Goal: Find specific page/section: Find specific page/section

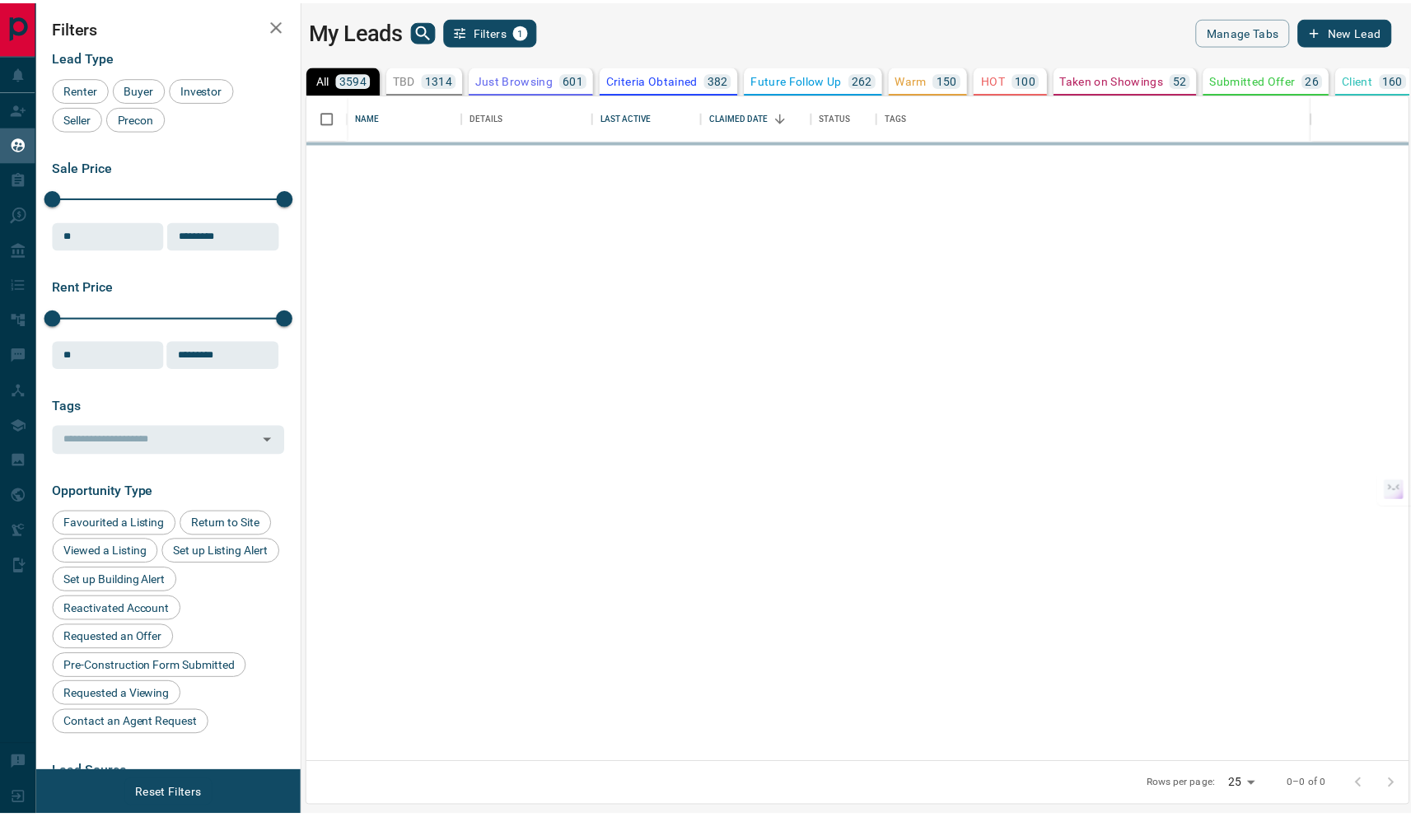
scroll to position [657, 1099]
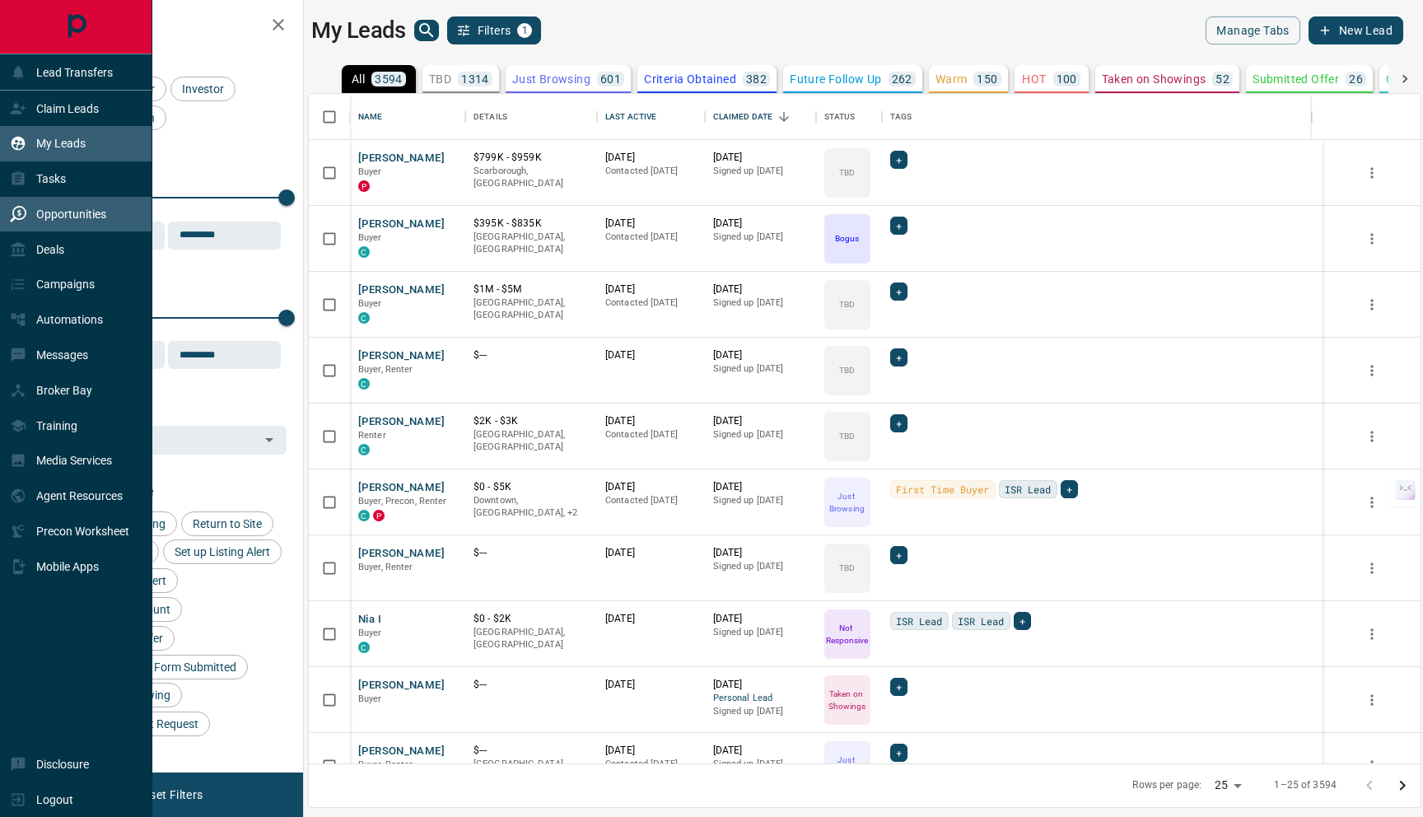
click at [89, 215] on p "Opportunities" at bounding box center [71, 214] width 70 height 13
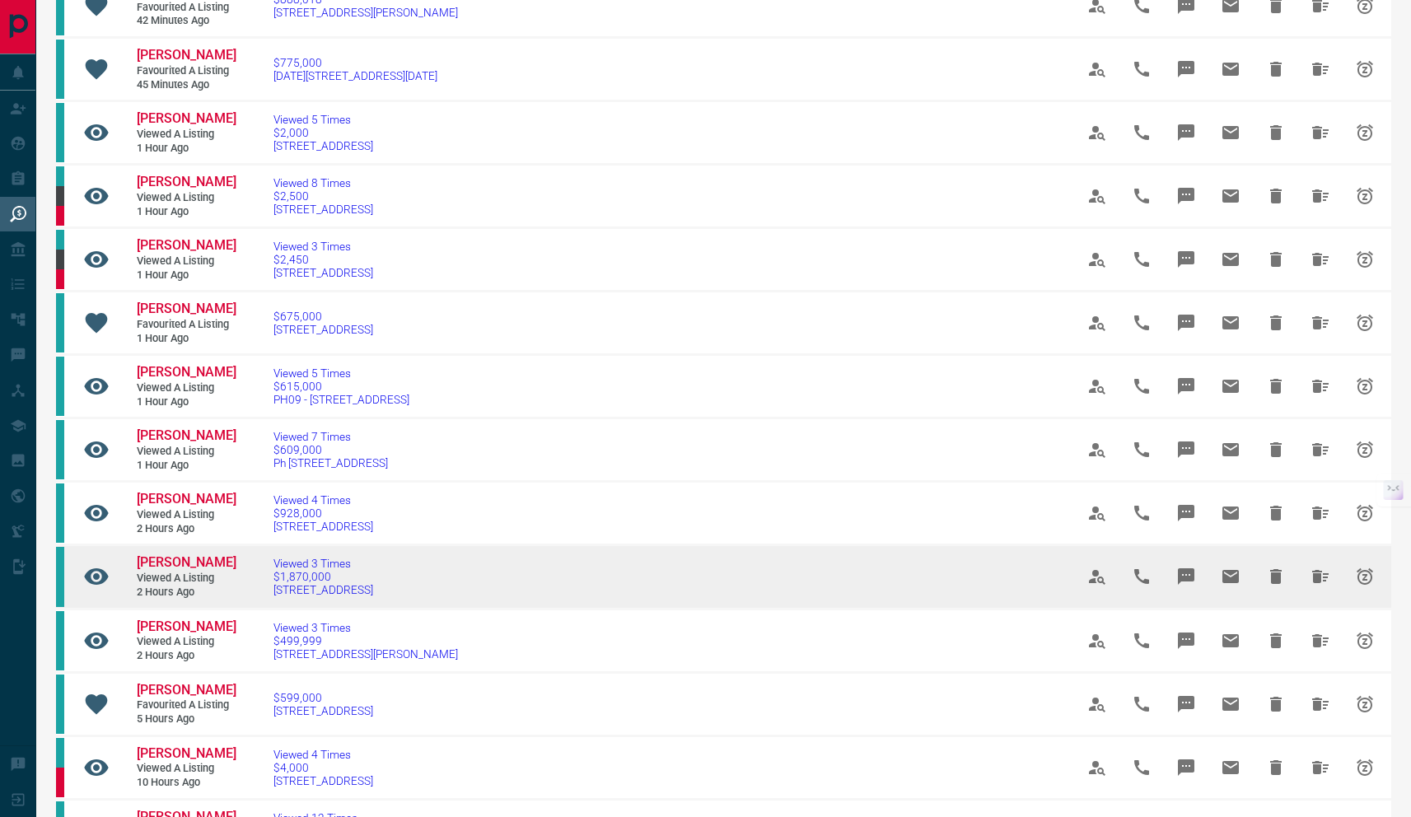
scroll to position [212, 0]
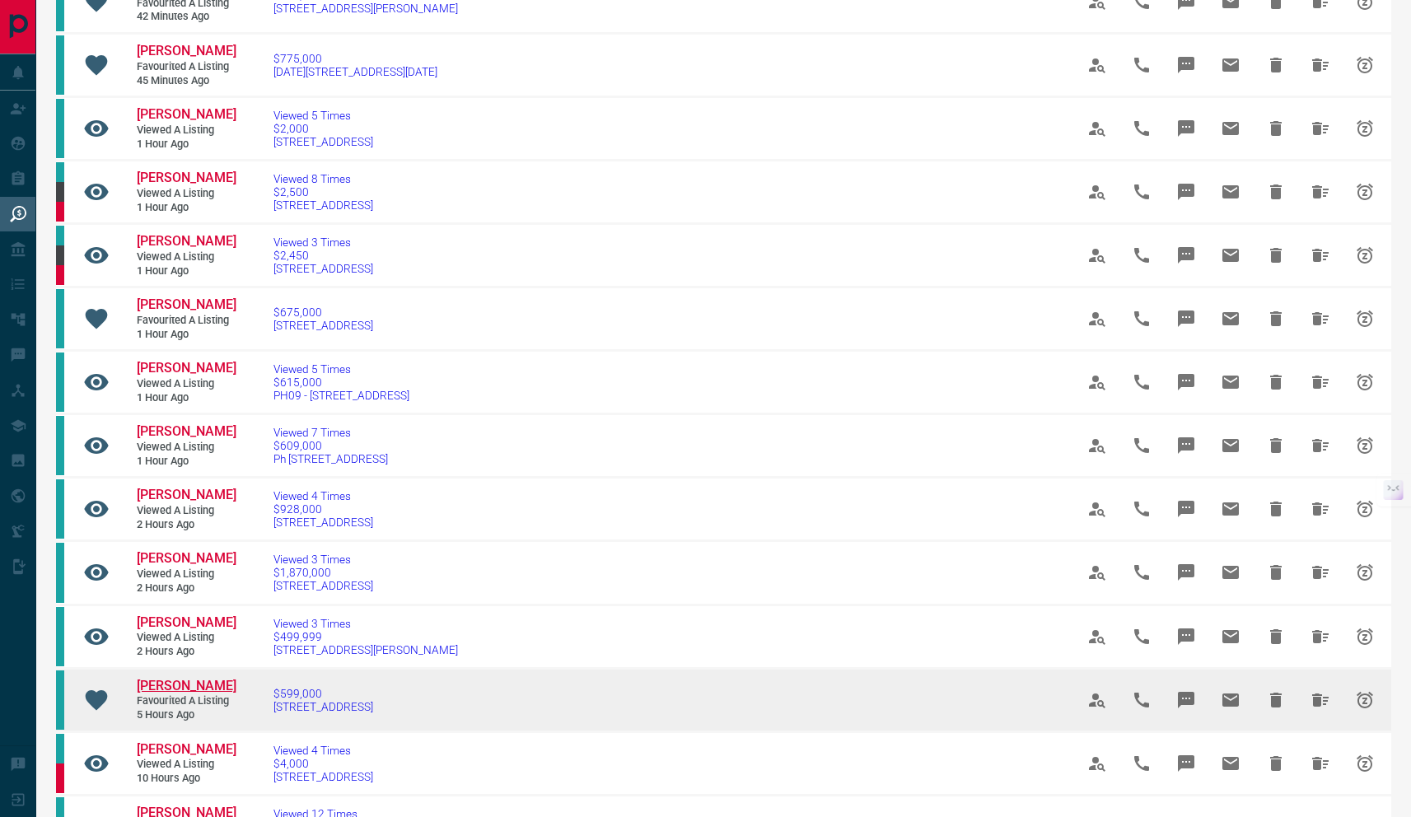
click at [179, 693] on span "[PERSON_NAME]" at bounding box center [187, 686] width 100 height 16
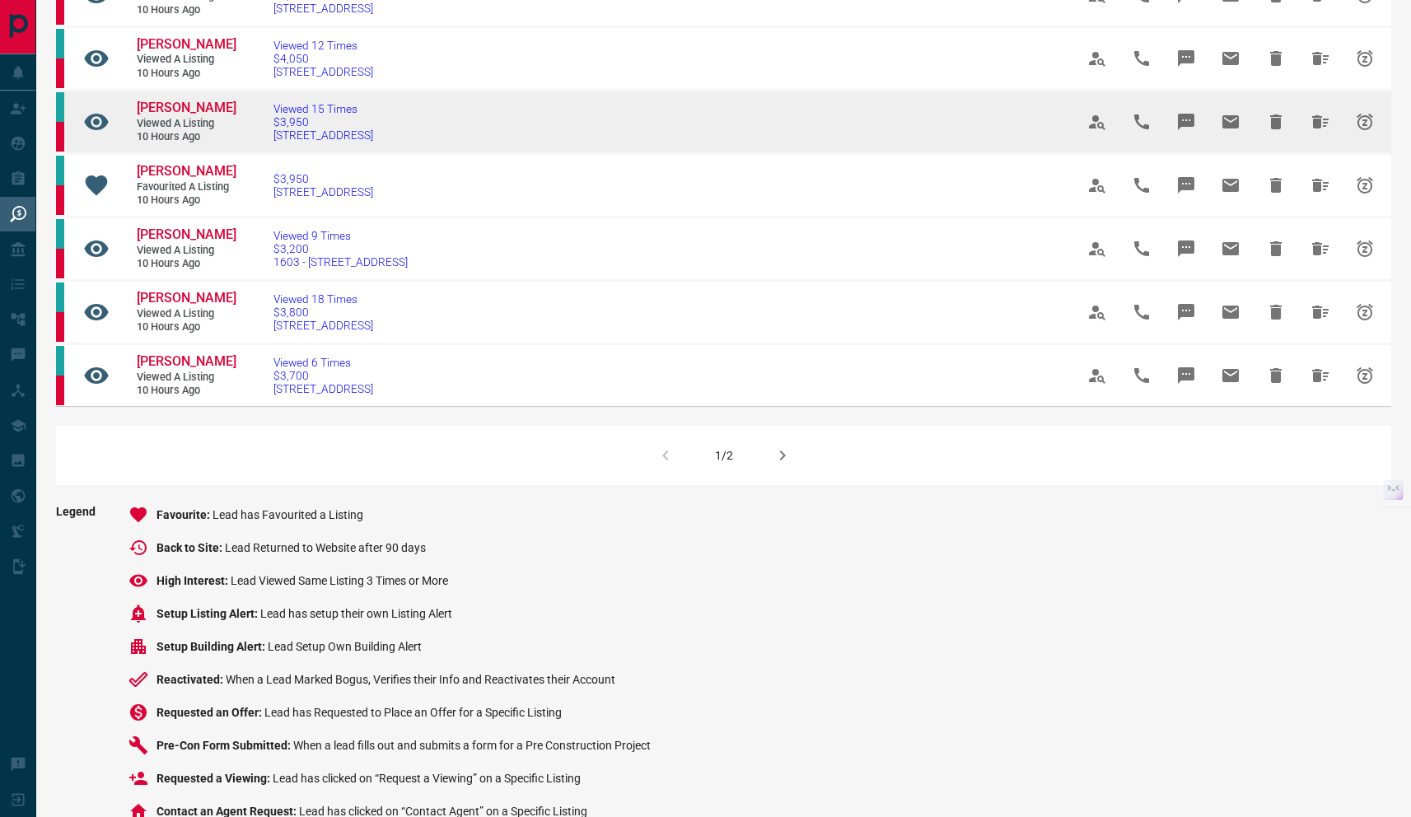
scroll to position [856, 0]
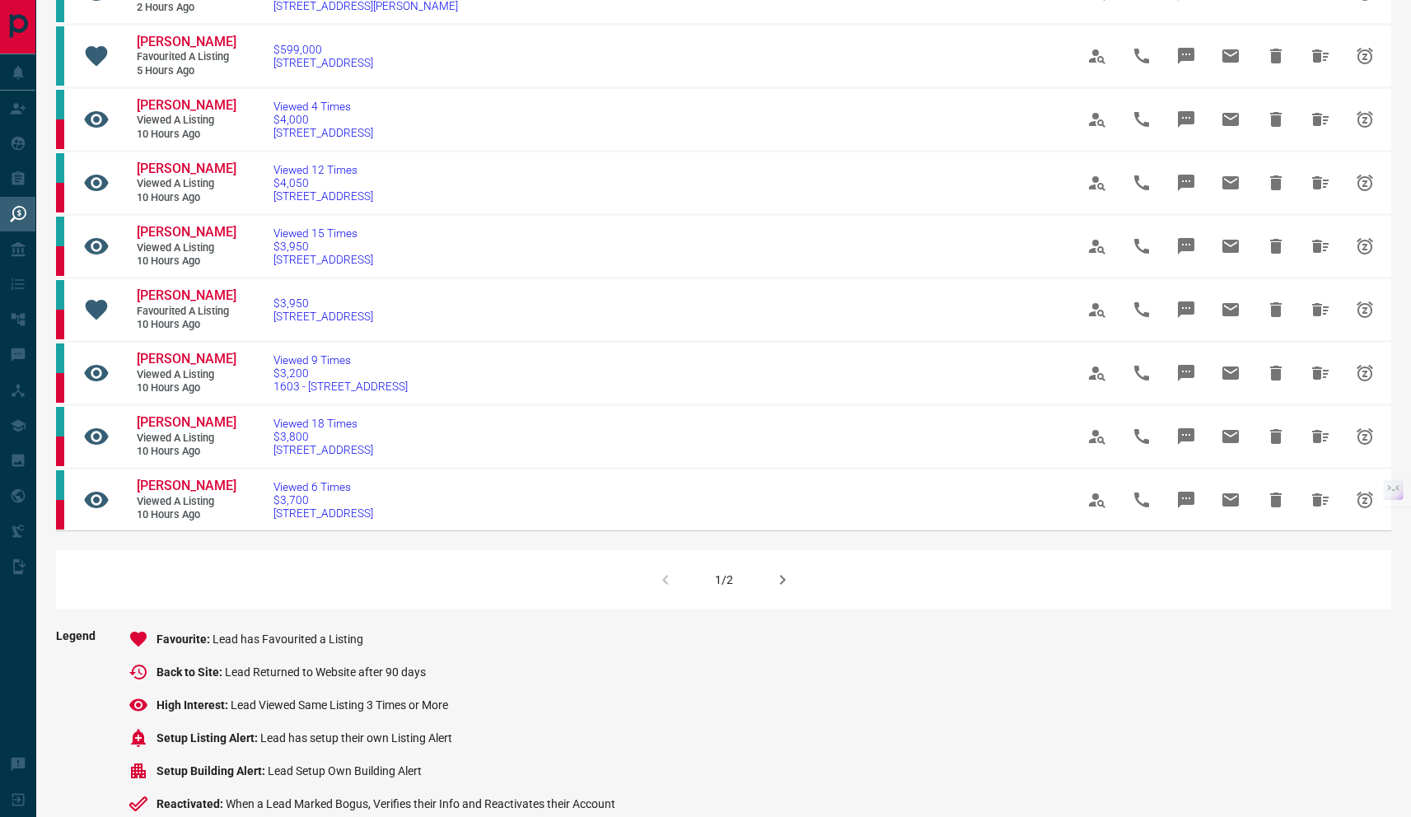
click at [778, 590] on icon "button" at bounding box center [782, 580] width 20 height 20
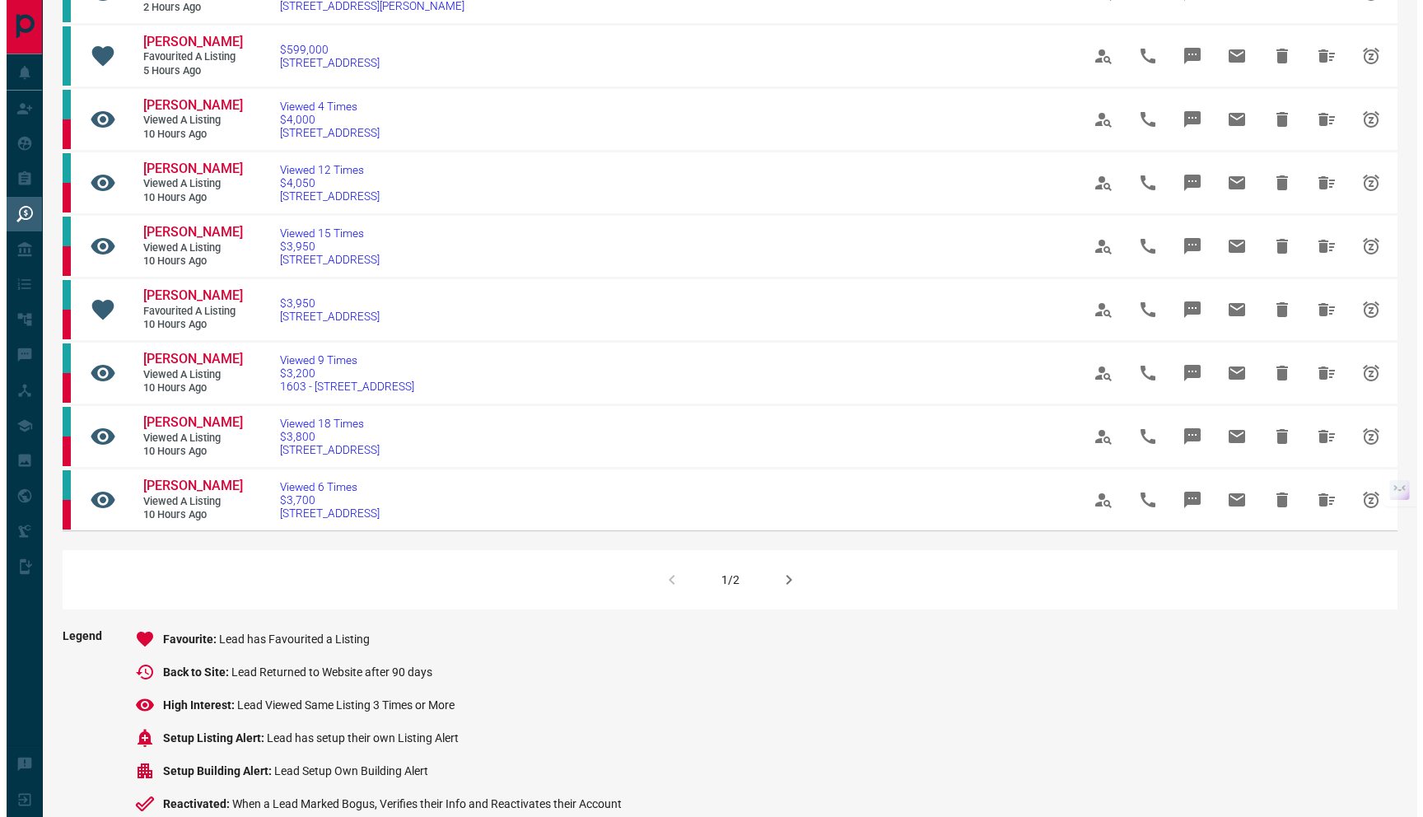
scroll to position [0, 0]
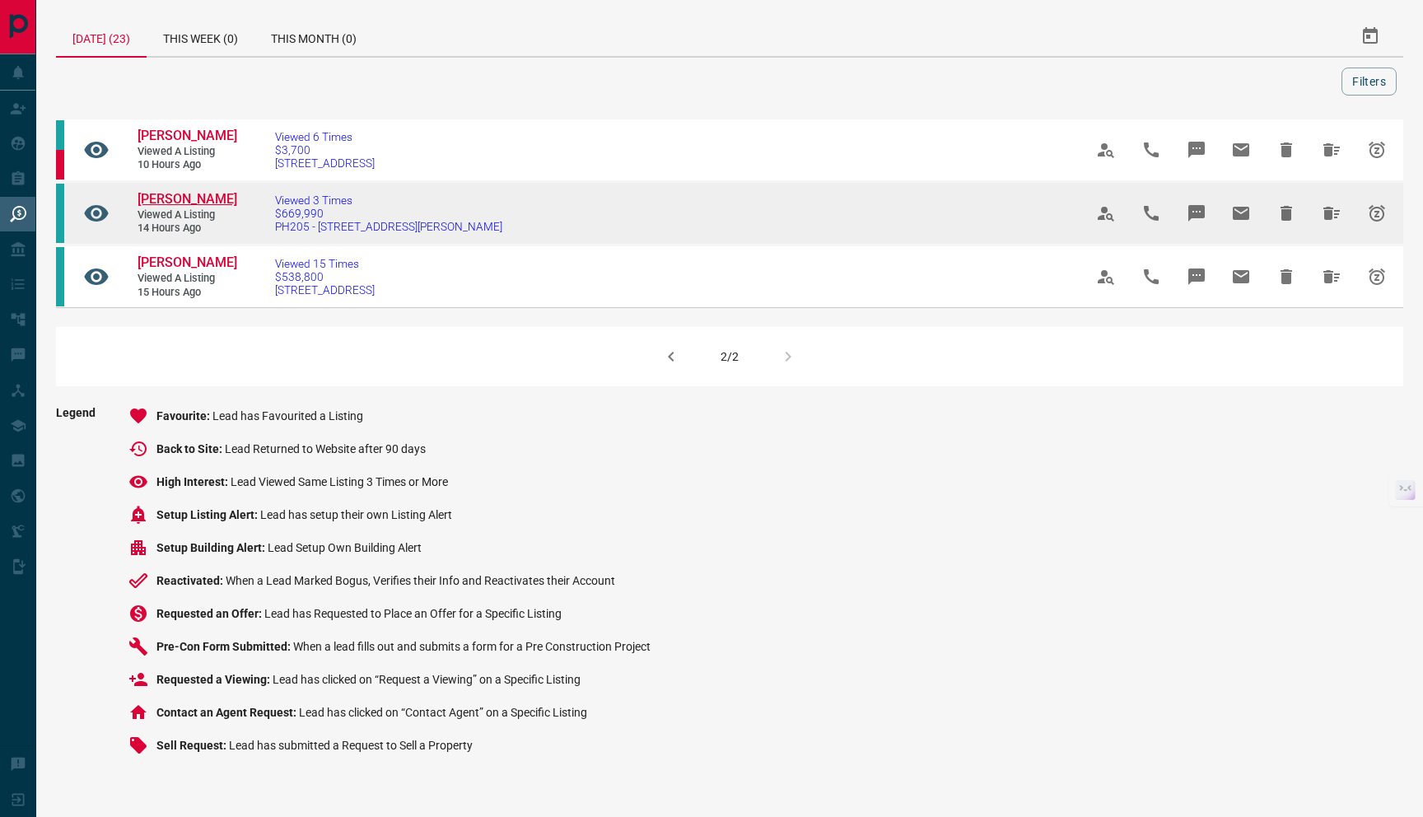
click at [160, 198] on span "[PERSON_NAME]" at bounding box center [188, 199] width 100 height 16
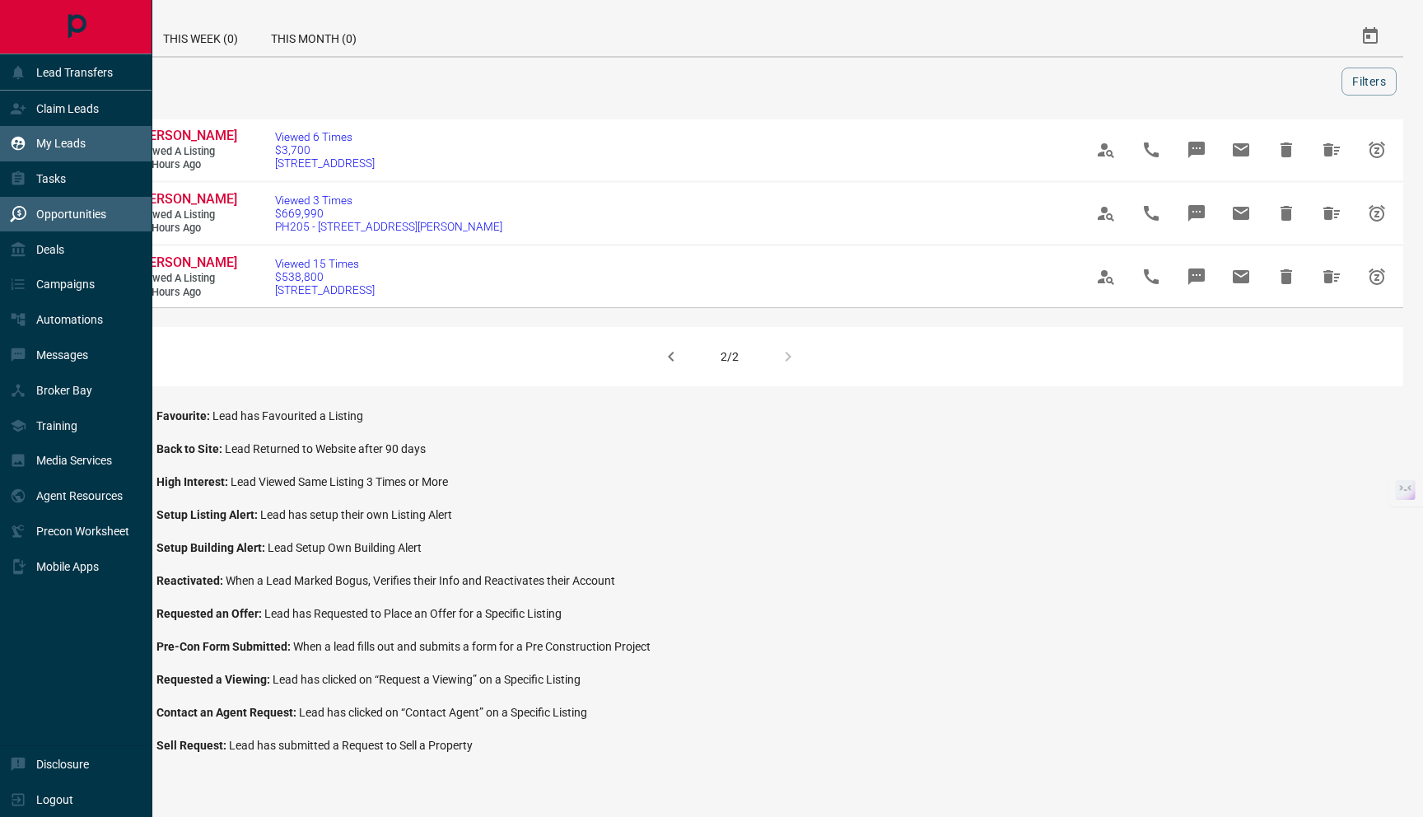
click at [76, 147] on p "My Leads" at bounding box center [60, 143] width 49 height 13
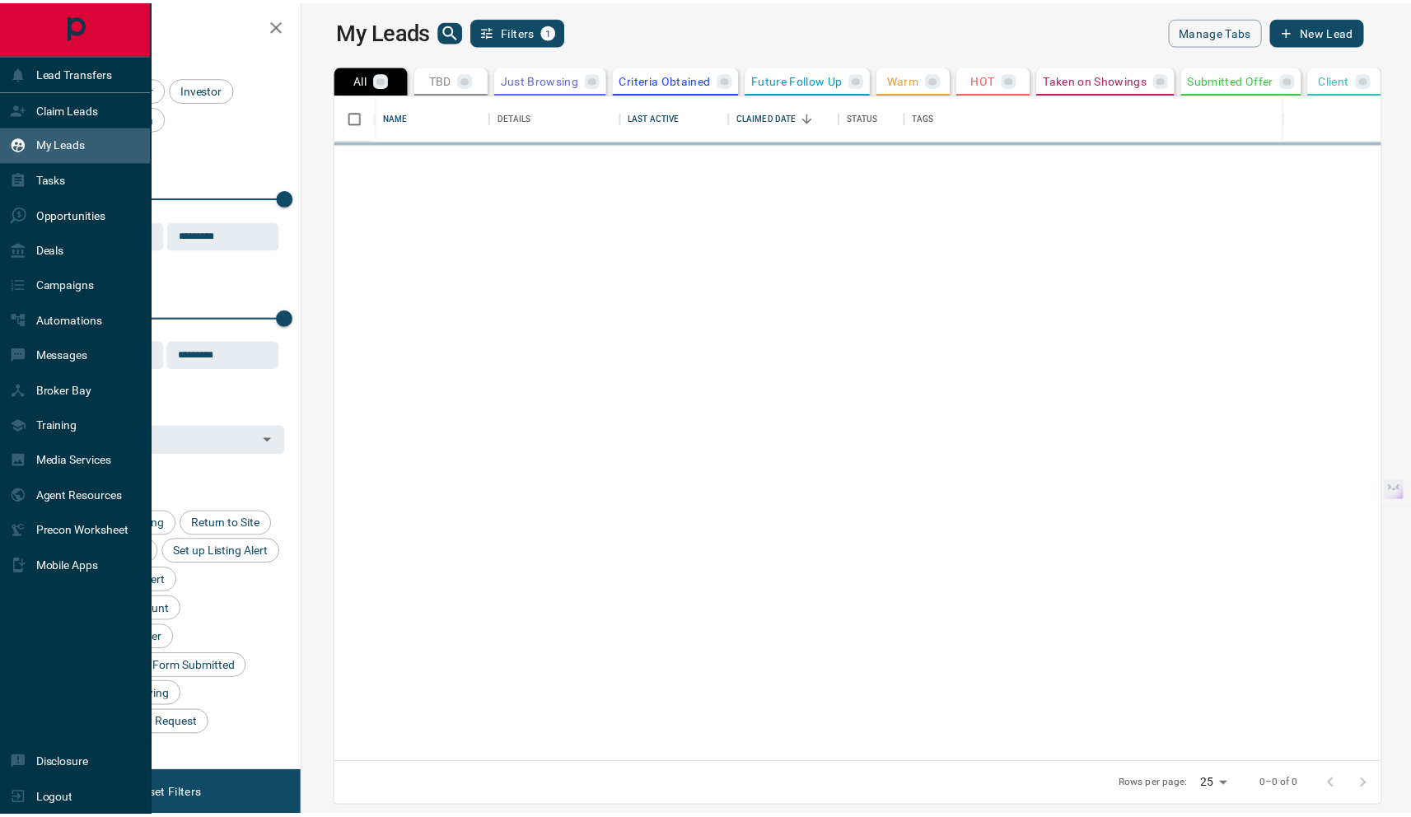
scroll to position [657, 1099]
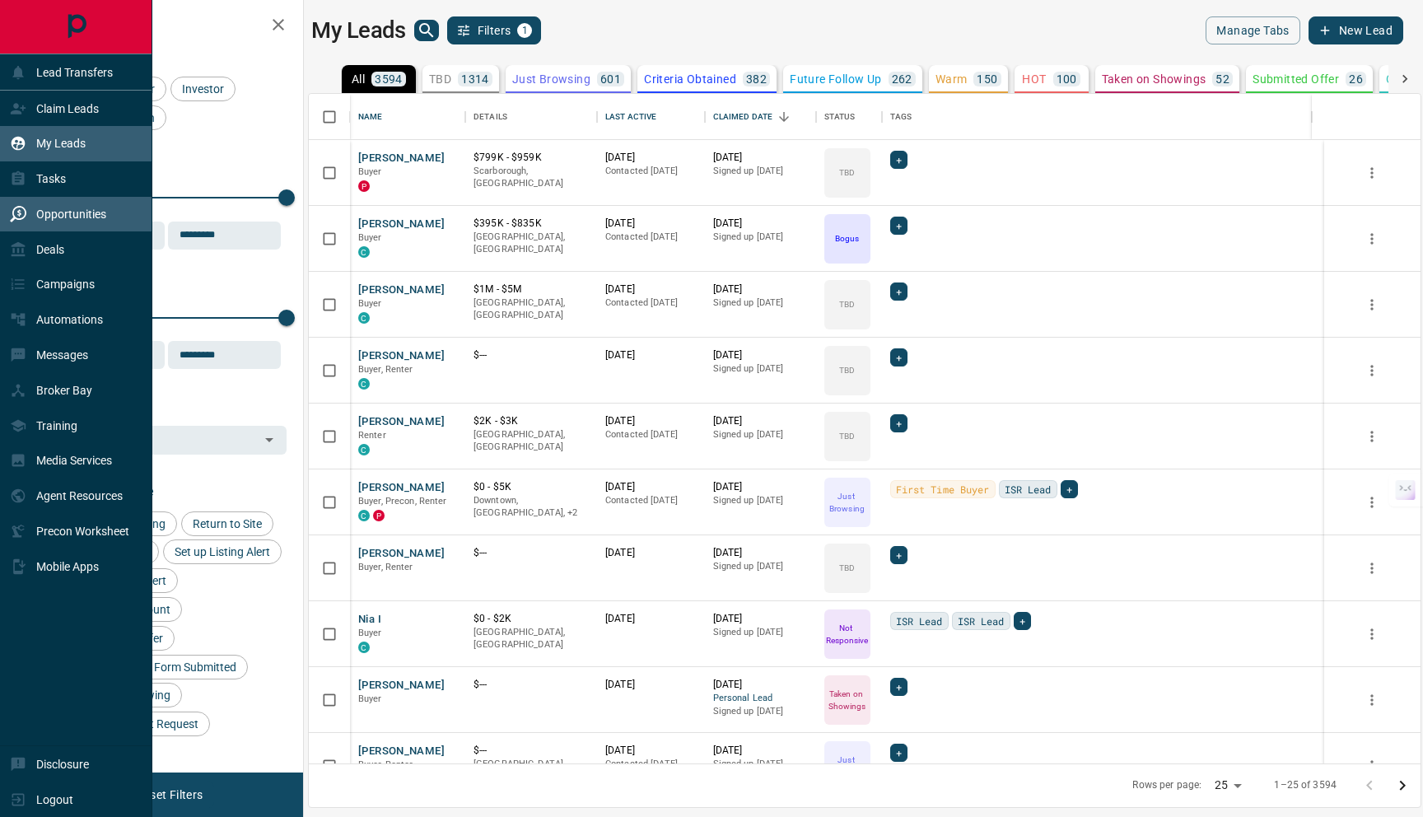
click at [84, 217] on p "Opportunities" at bounding box center [71, 214] width 70 height 13
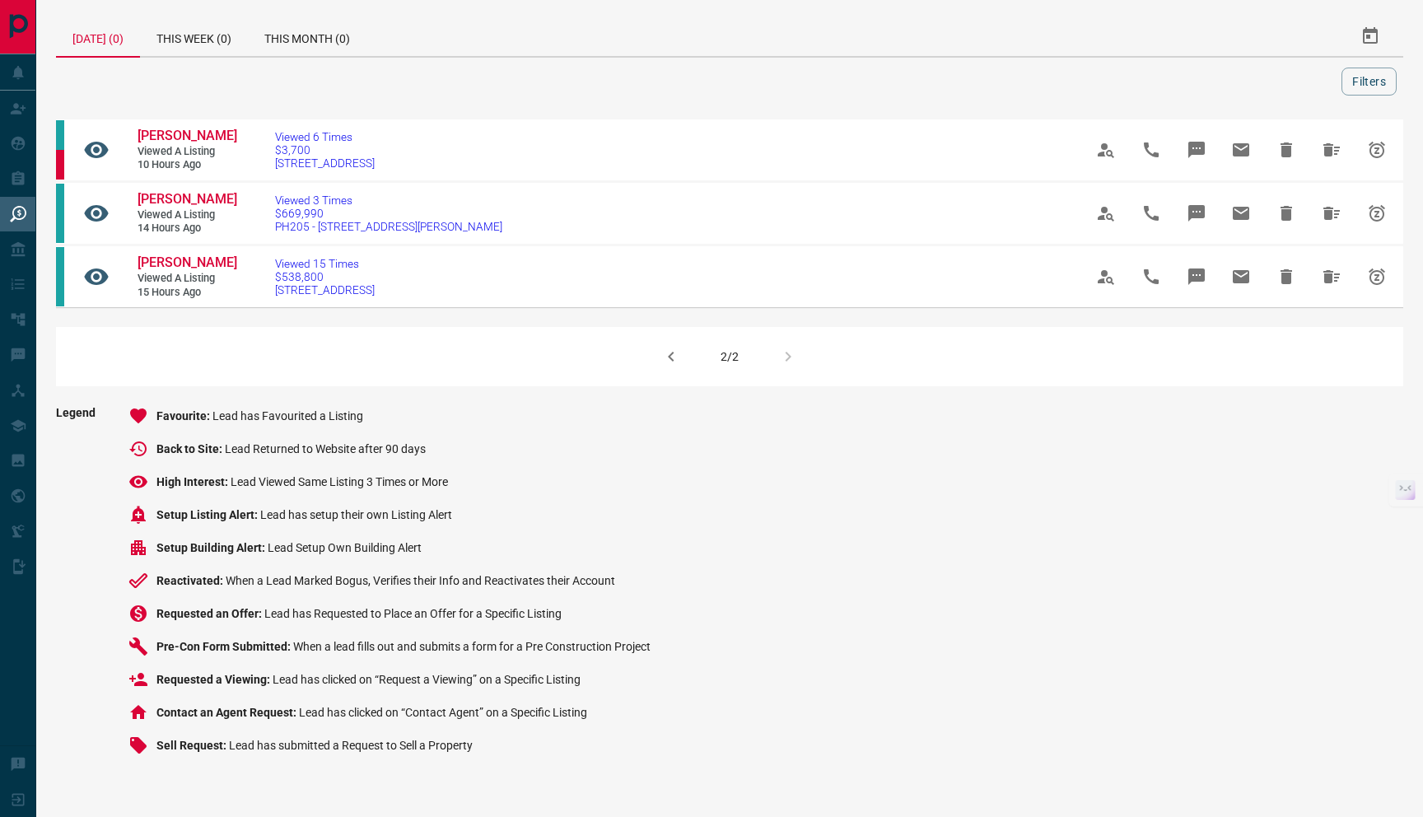
click at [674, 353] on icon "button" at bounding box center [671, 357] width 20 height 20
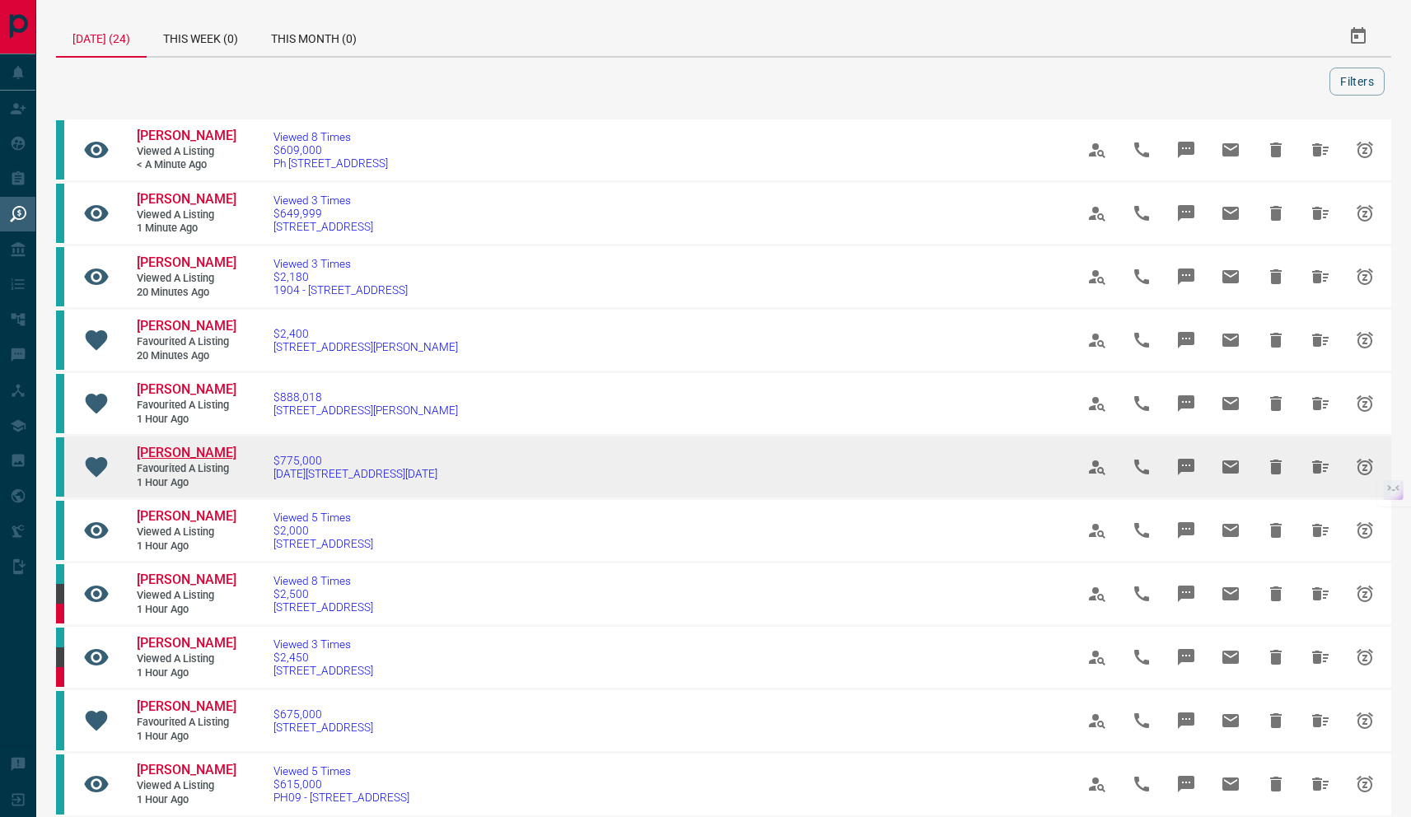
click at [175, 450] on span "[PERSON_NAME]" at bounding box center [187, 453] width 100 height 16
